Goal: Transaction & Acquisition: Purchase product/service

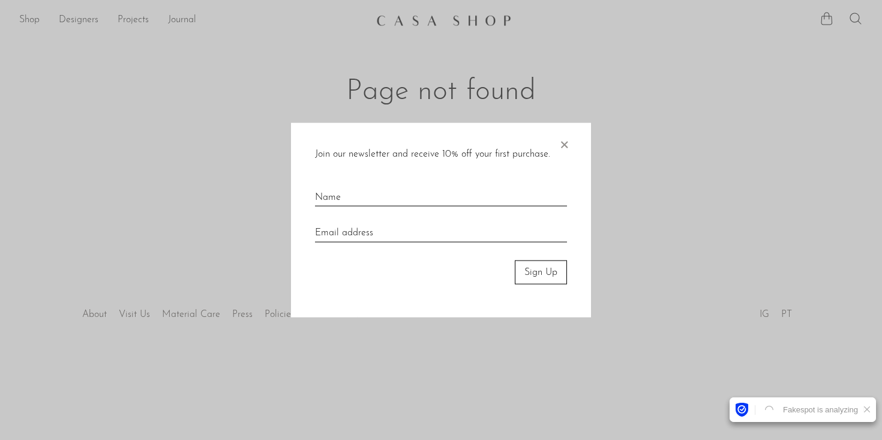
click at [564, 139] on span "×" at bounding box center [564, 141] width 12 height 38
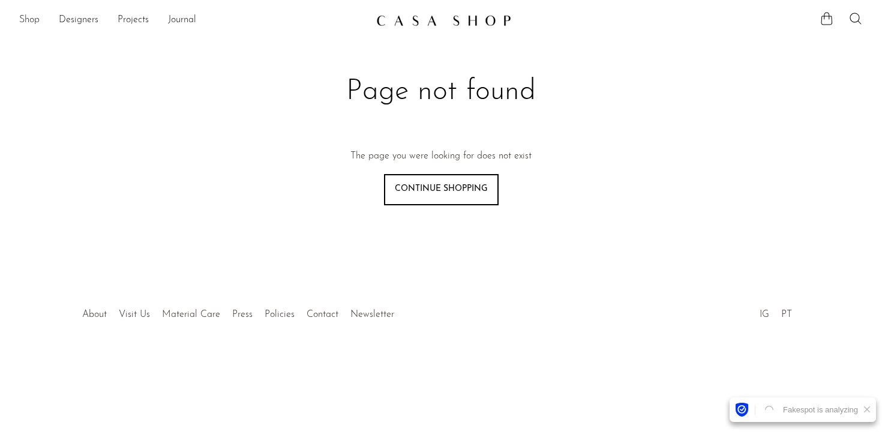
click at [31, 22] on link "Shop" at bounding box center [29, 21] width 20 height 16
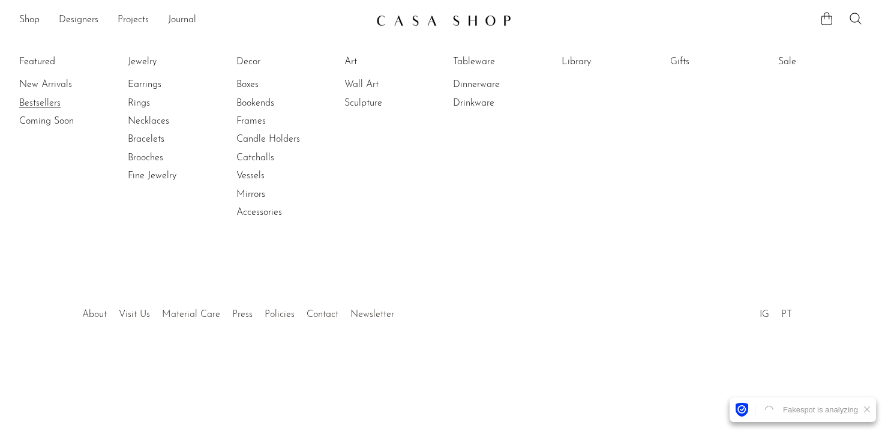
click at [38, 102] on link "Bestsellers" at bounding box center [64, 103] width 90 height 13
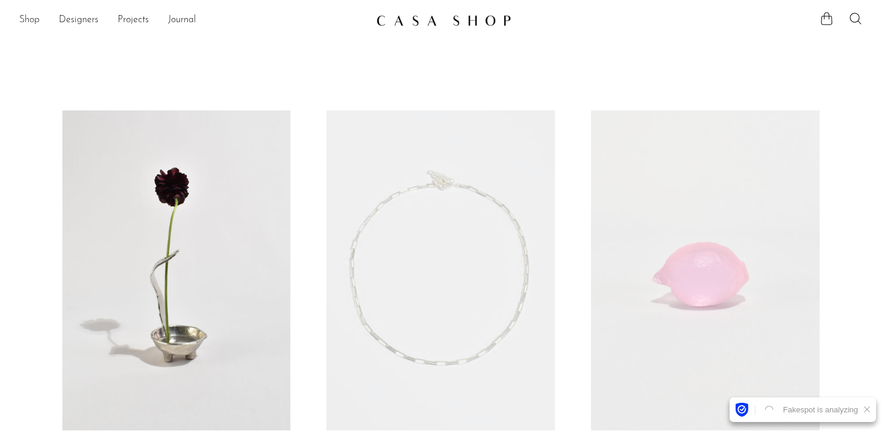
click at [32, 19] on link "Shop" at bounding box center [29, 21] width 20 height 16
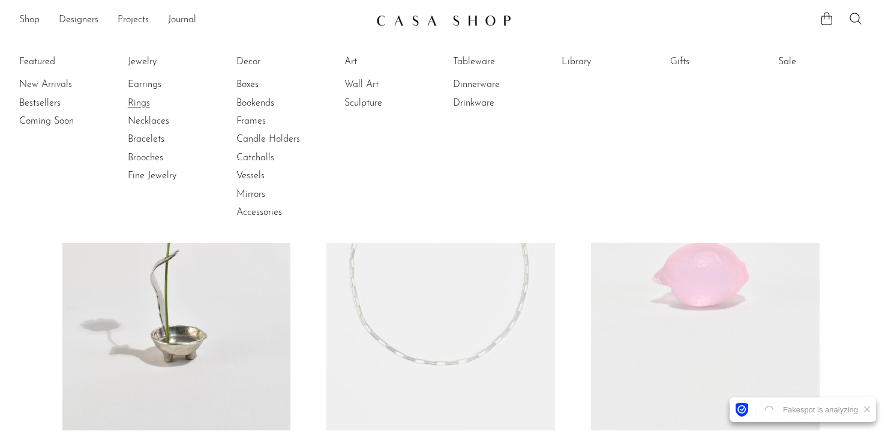
click at [141, 99] on link "Rings" at bounding box center [173, 103] width 90 height 13
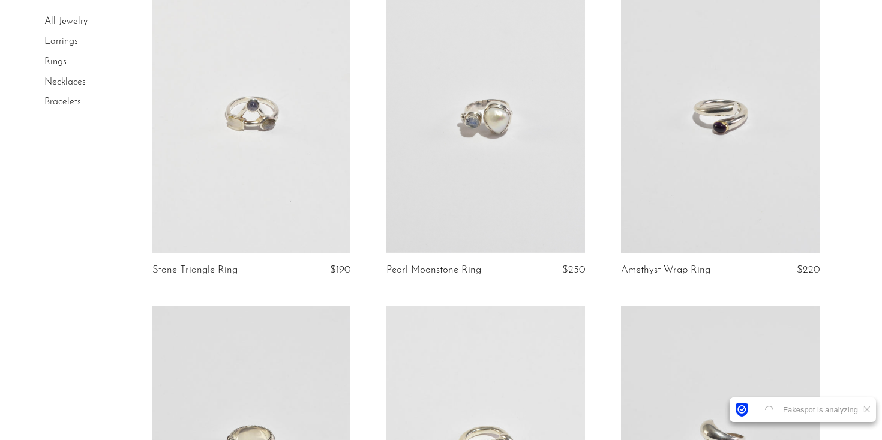
scroll to position [2272, 0]
